Goal: Task Accomplishment & Management: Use online tool/utility

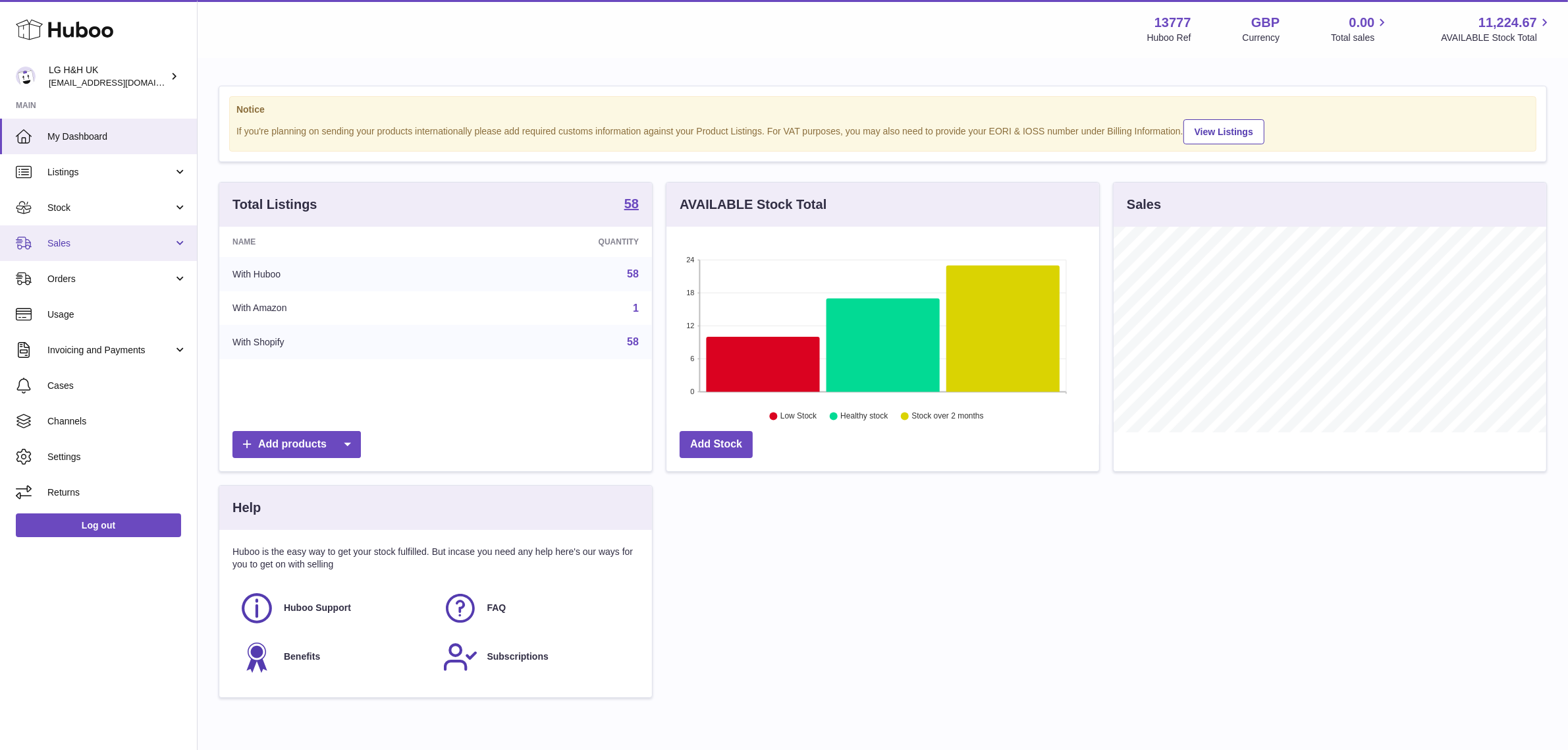
click at [121, 245] on span "Sales" at bounding box center [110, 243] width 126 height 12
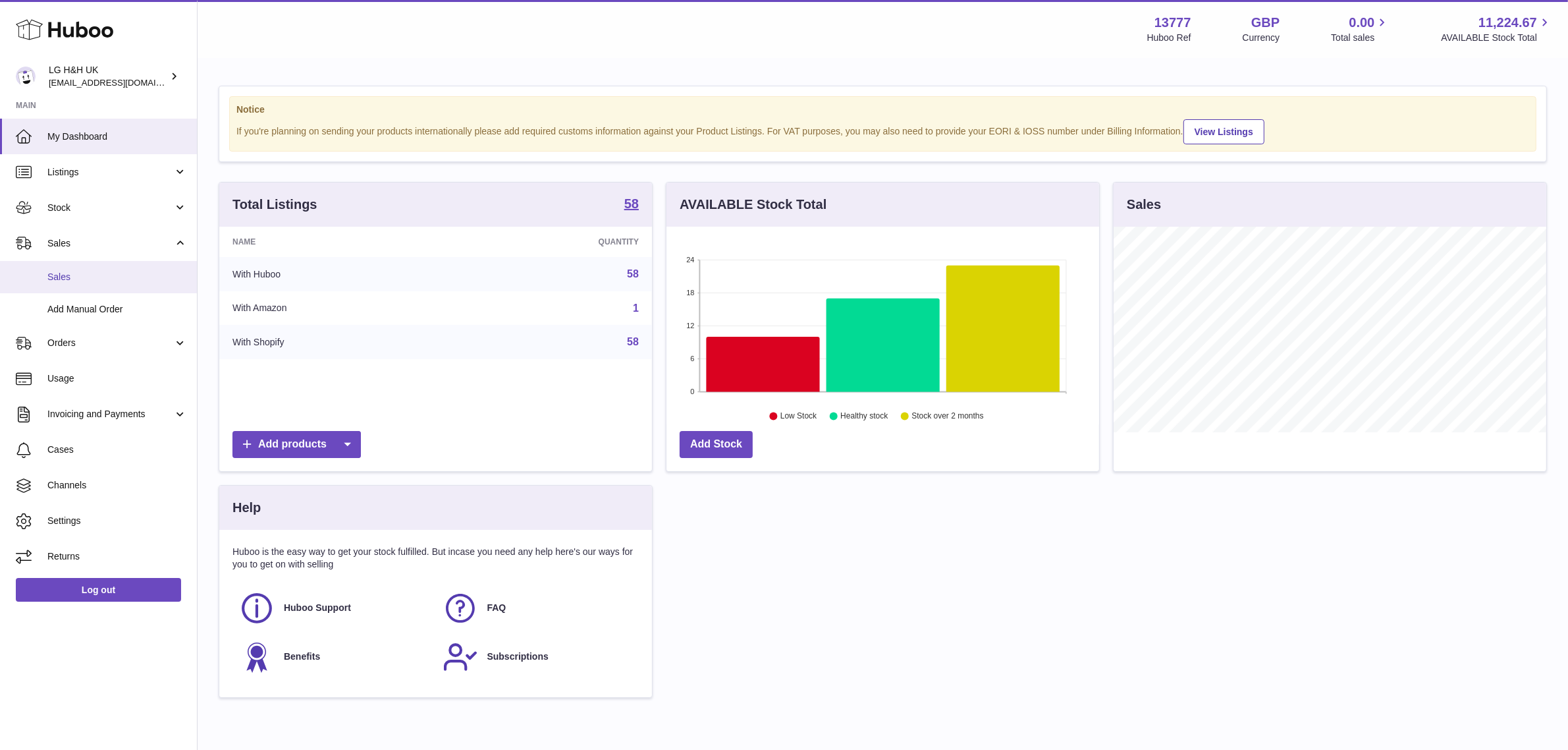
click at [79, 280] on span "Sales" at bounding box center [118, 276] width 140 height 12
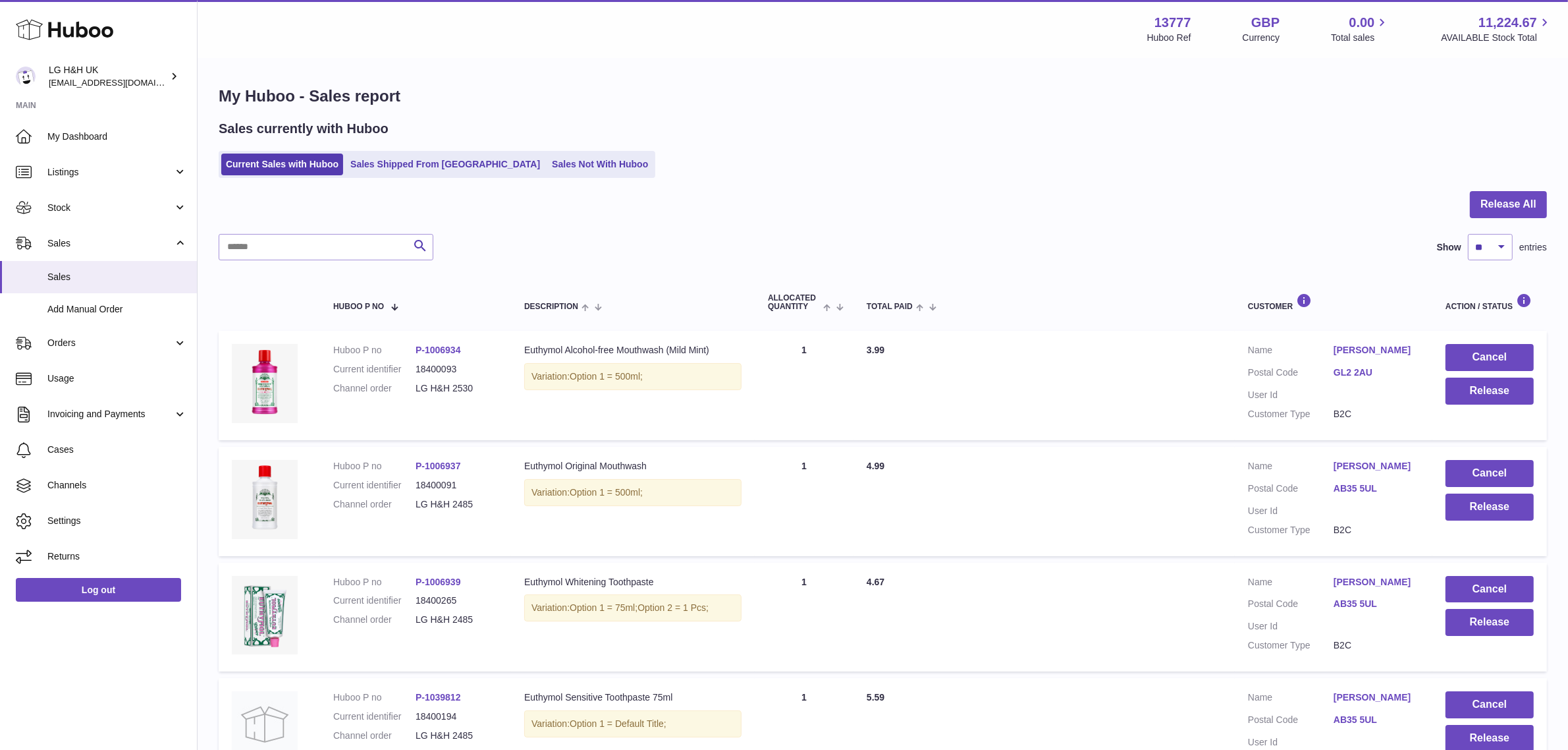
click at [863, 156] on div "Current Sales with Huboo Sales Shipped From [GEOGRAPHIC_DATA] Sales Not With Hu…" at bounding box center [883, 164] width 1329 height 27
click at [1461, 391] on button "Release" at bounding box center [1489, 391] width 88 height 27
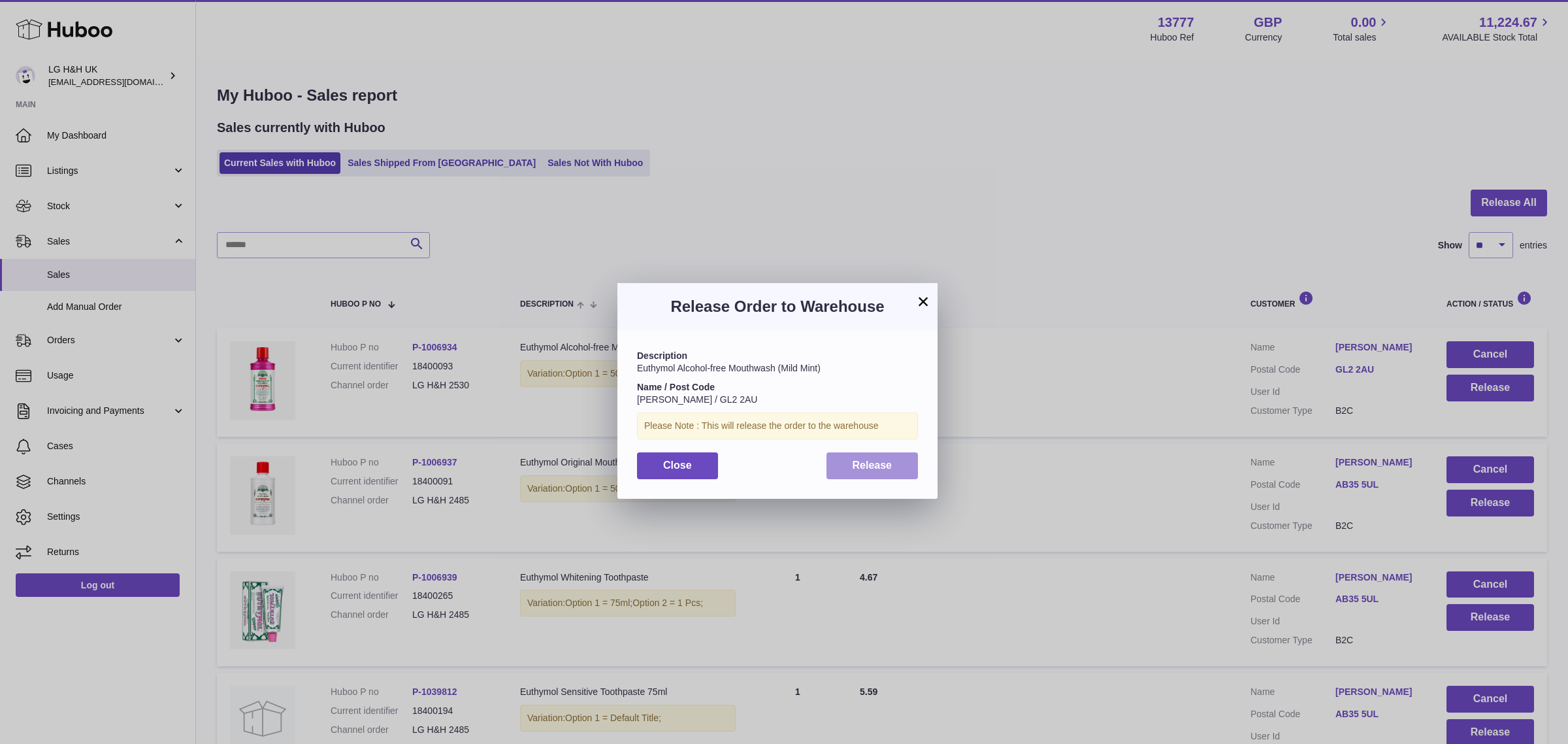
click at [853, 468] on span "Release" at bounding box center [872, 465] width 40 height 11
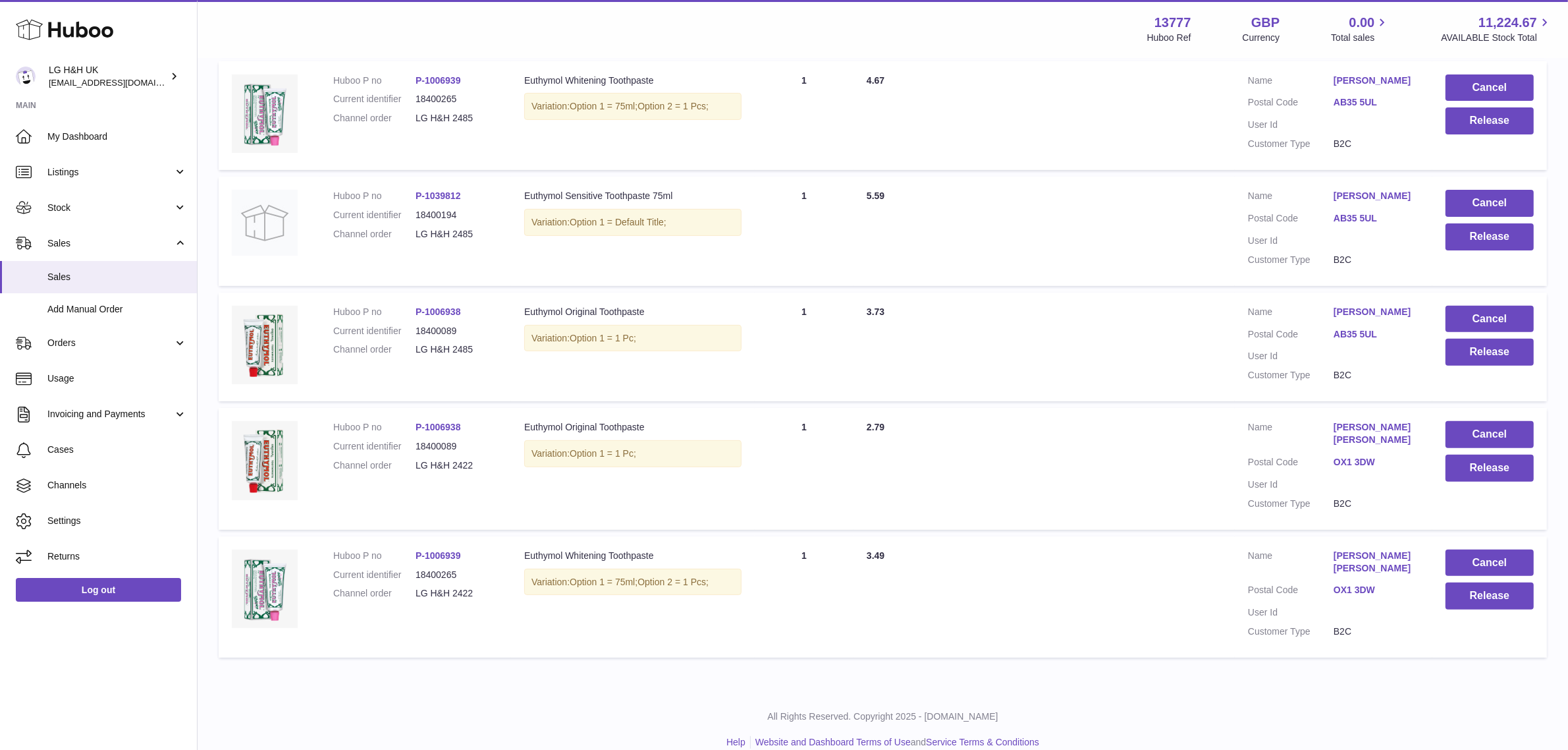
scroll to position [502, 0]
drag, startPoint x: 883, startPoint y: 267, endPoint x: 955, endPoint y: 207, distance: 93.7
click at [955, 207] on td "Total Paid 5.59" at bounding box center [1044, 230] width 382 height 109
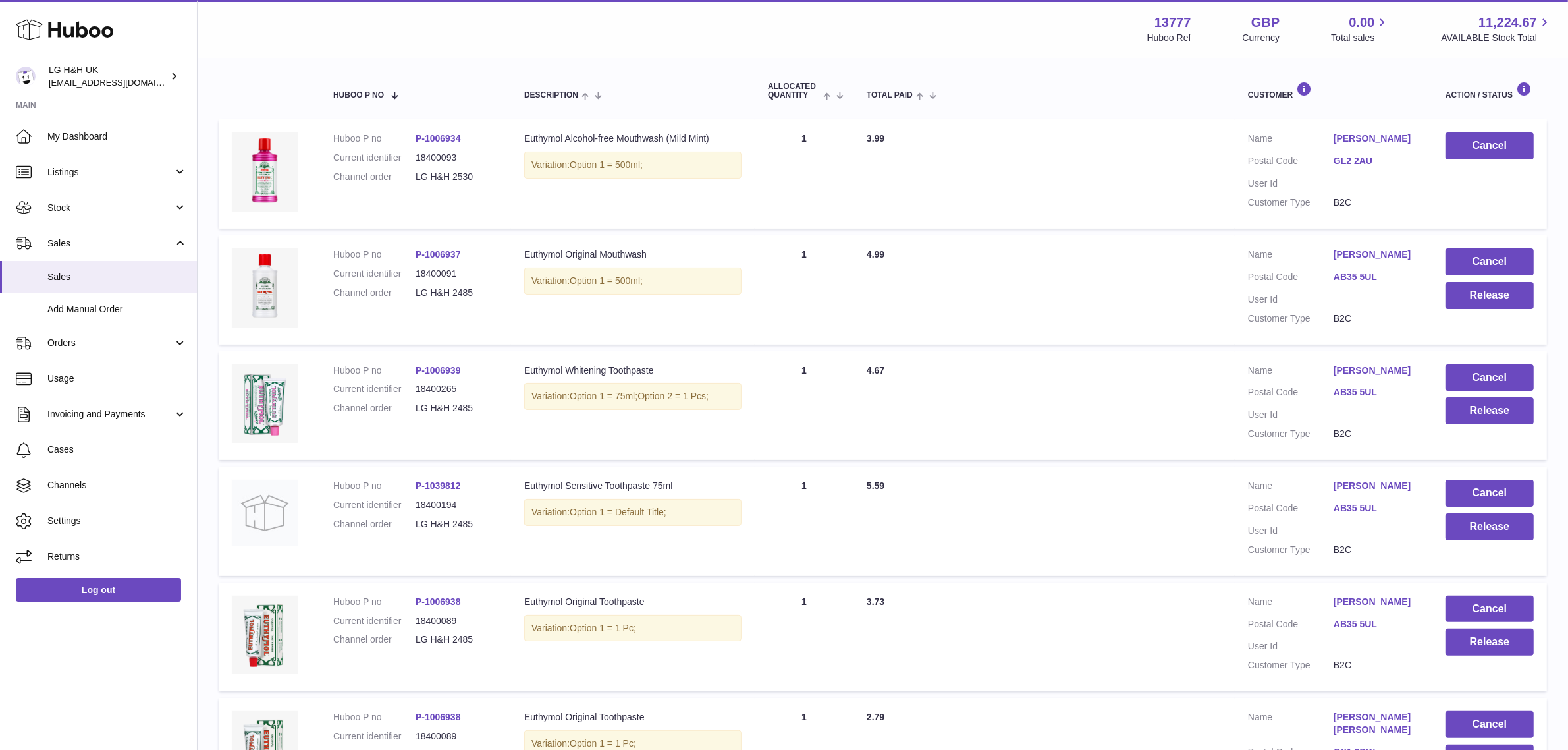
scroll to position [0, 0]
